Goal: Task Accomplishment & Management: Manage account settings

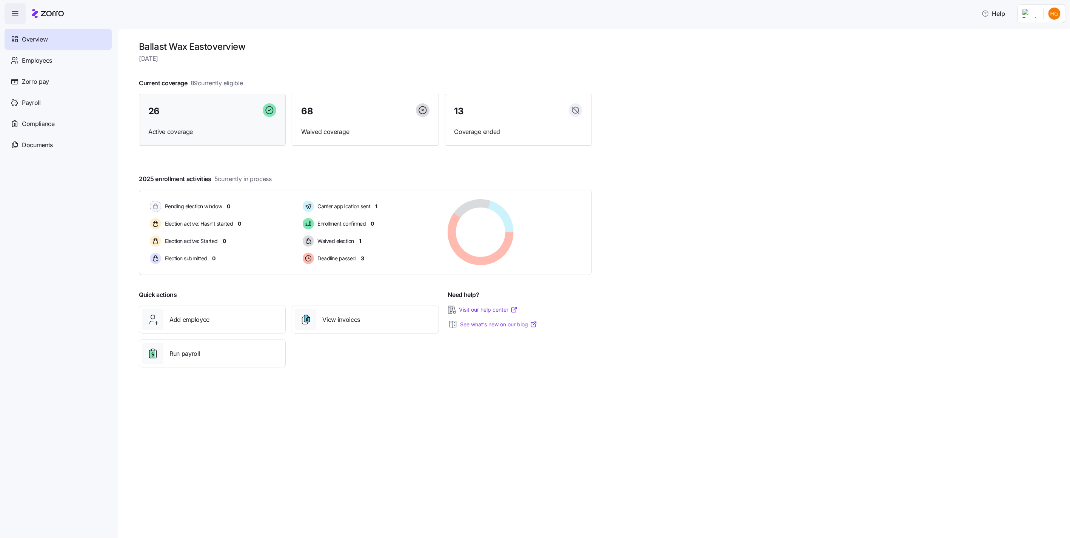
click at [182, 114] on div "26" at bounding box center [212, 111] width 128 height 16
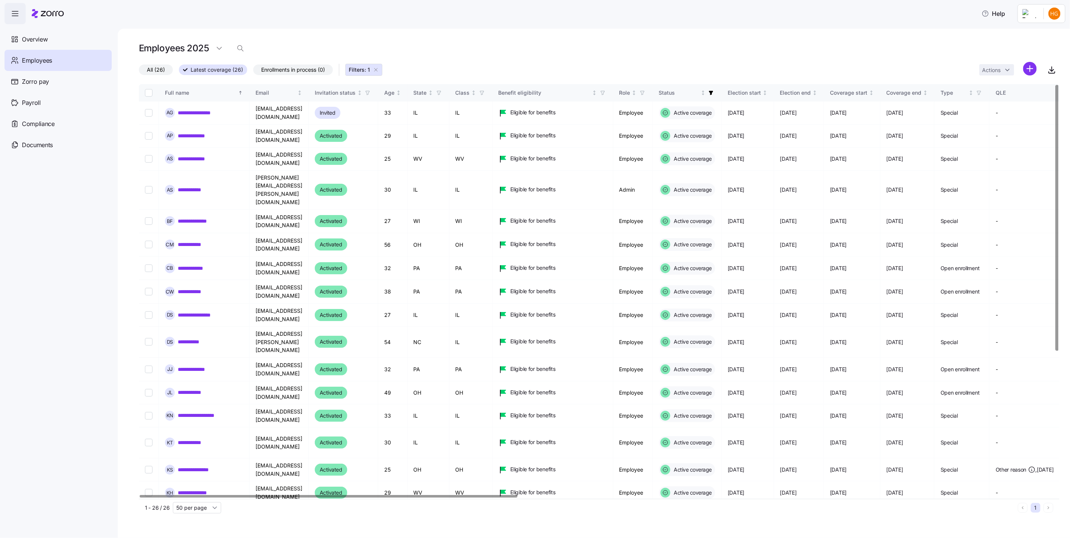
click at [1051, 14] on html "**********" at bounding box center [535, 267] width 1070 height 534
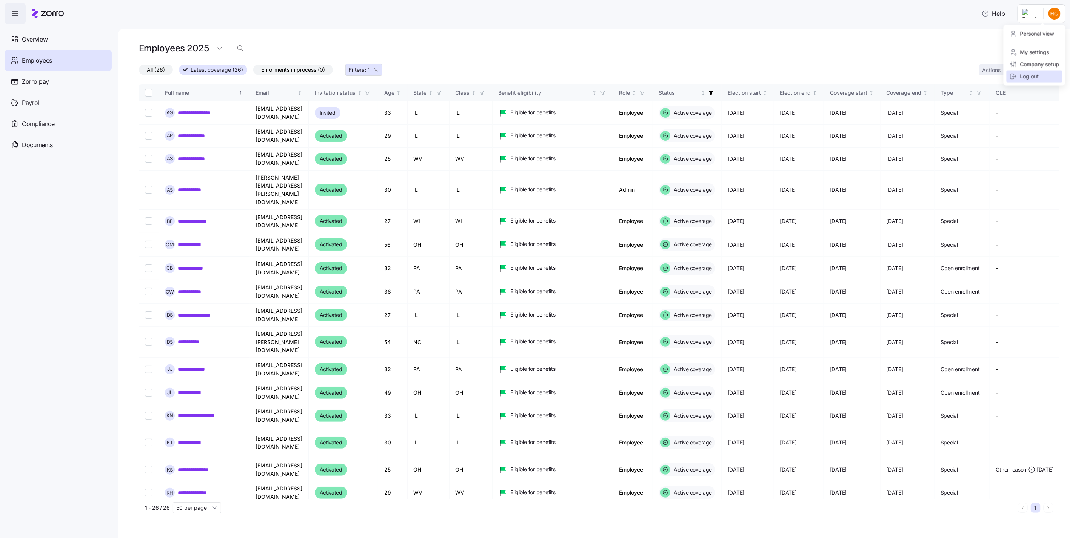
click at [1029, 76] on div "Log out" at bounding box center [1024, 76] width 29 height 8
